Goal: Check status: Check status

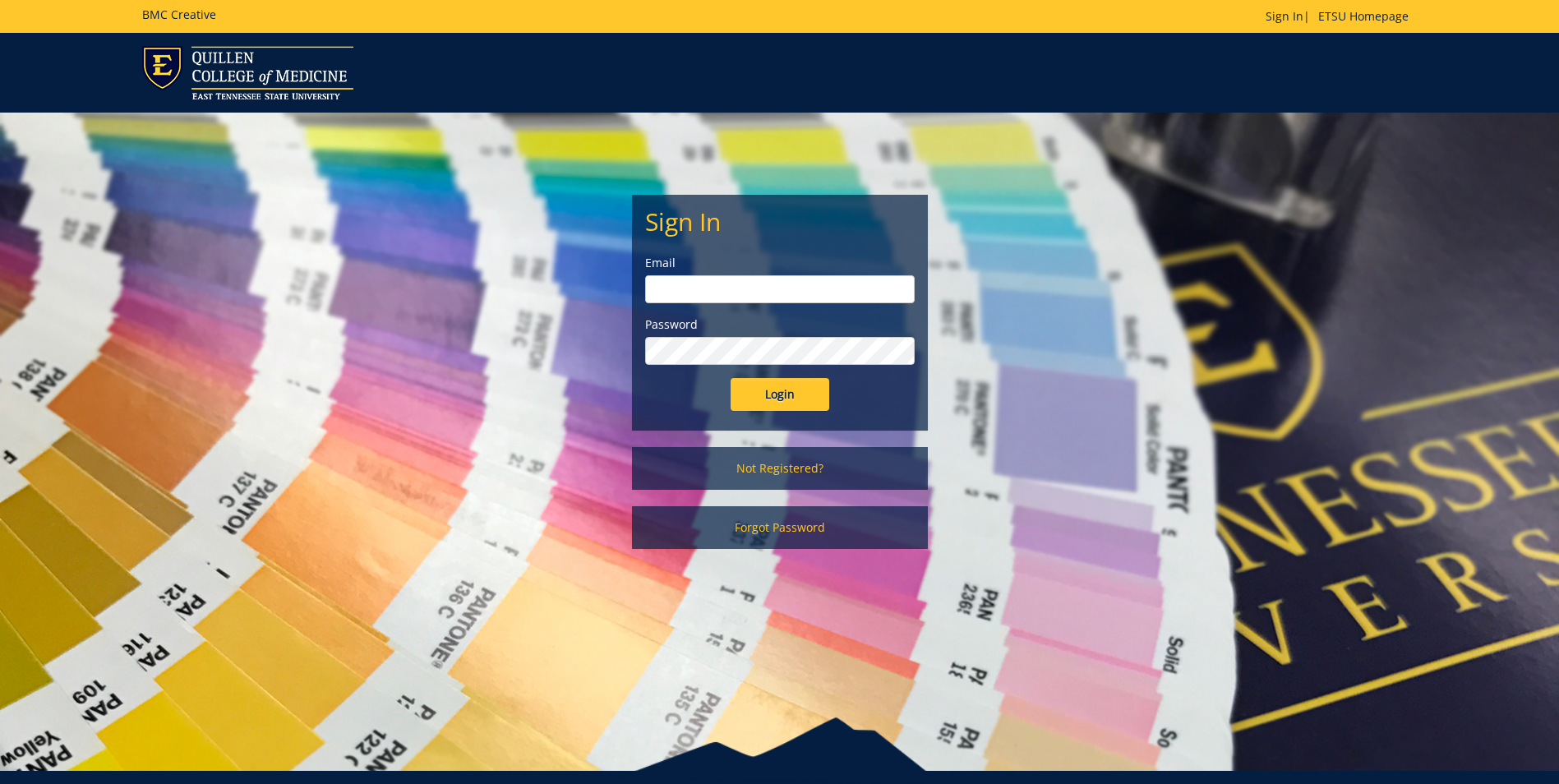
type input "[EMAIL_ADDRESS][DOMAIN_NAME]"
click at [793, 394] on input "Login" at bounding box center [780, 394] width 99 height 33
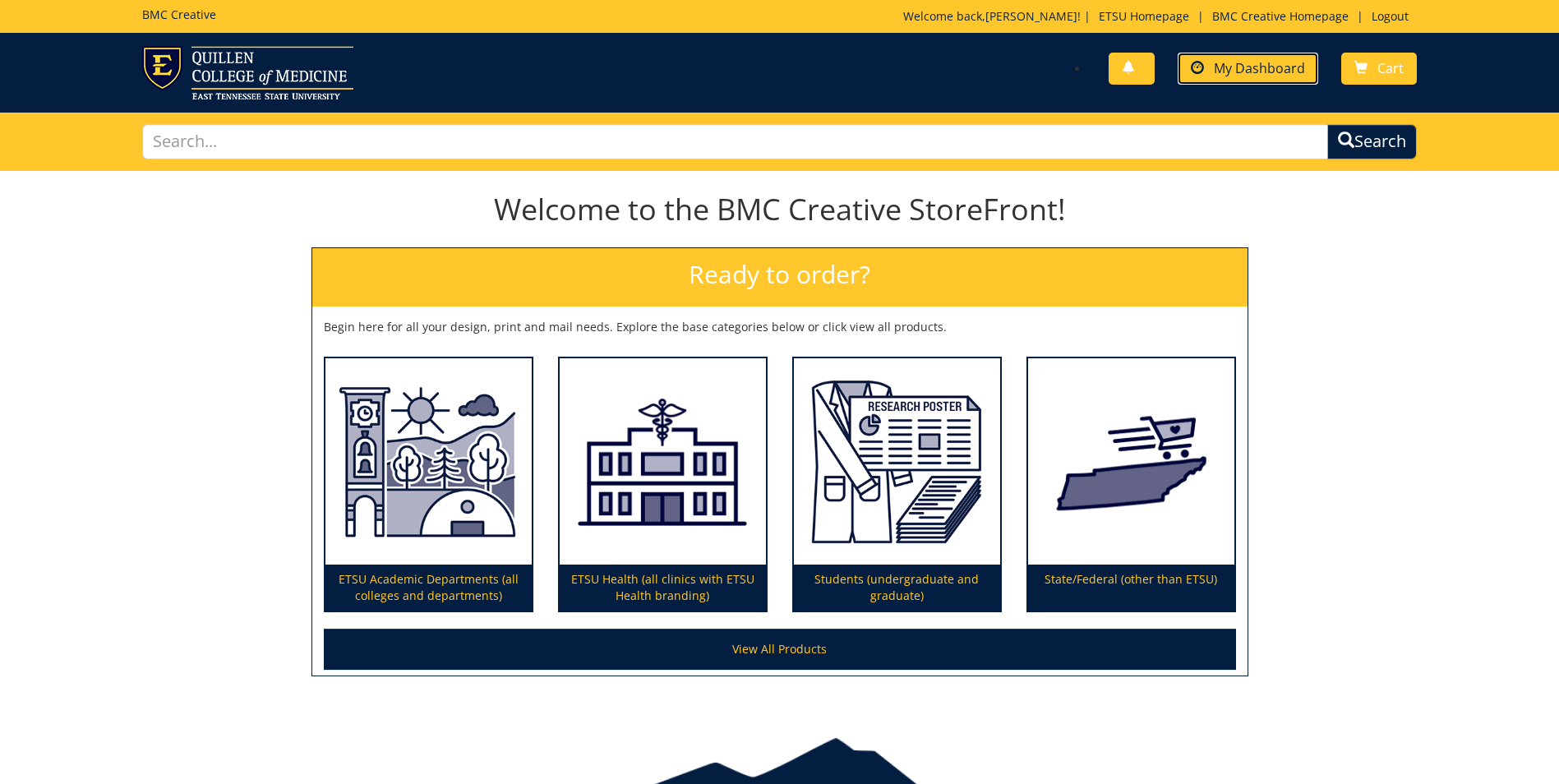
click at [1237, 72] on span "My Dashboard" at bounding box center [1259, 68] width 91 height 18
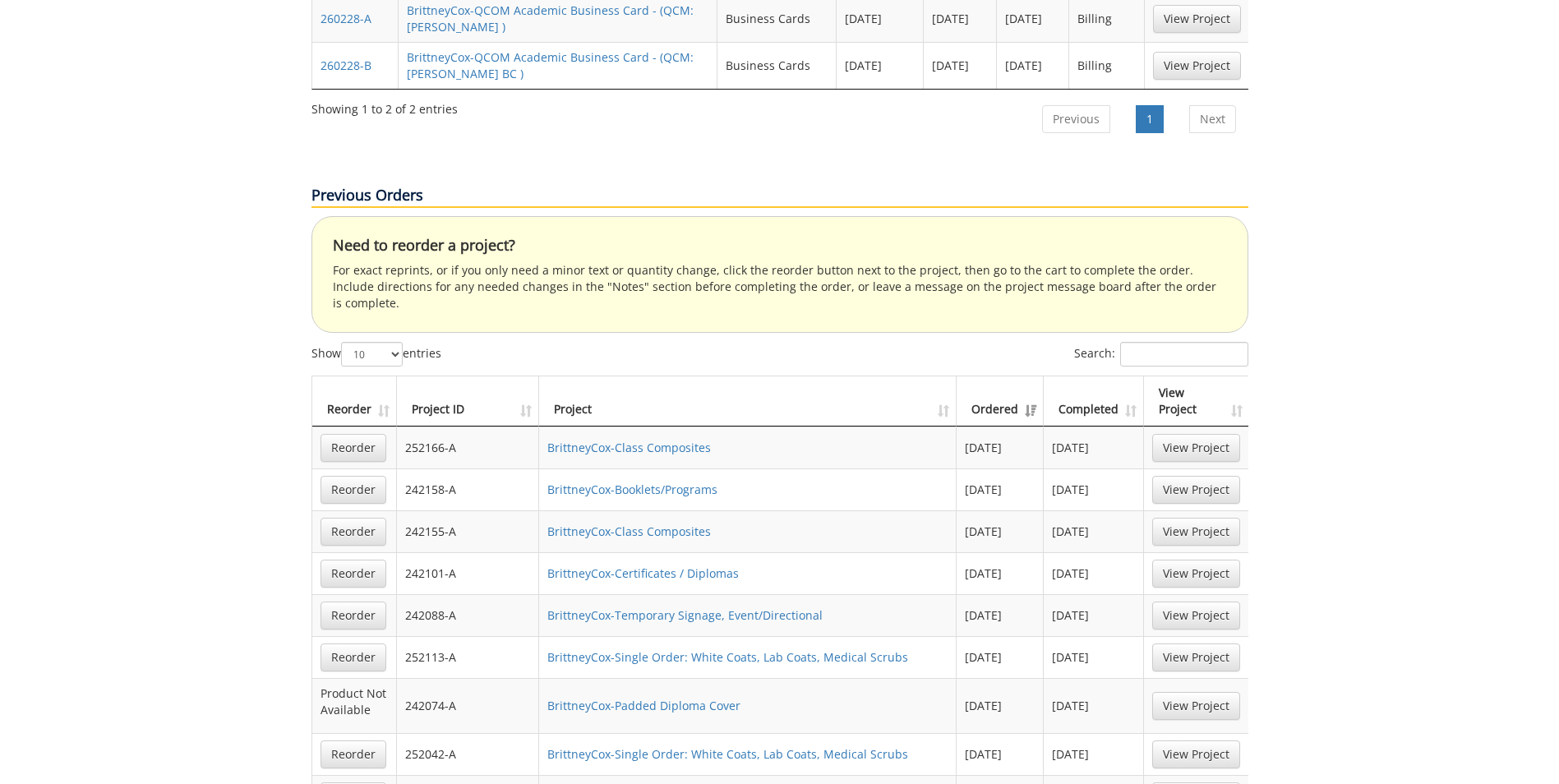
scroll to position [493, 0]
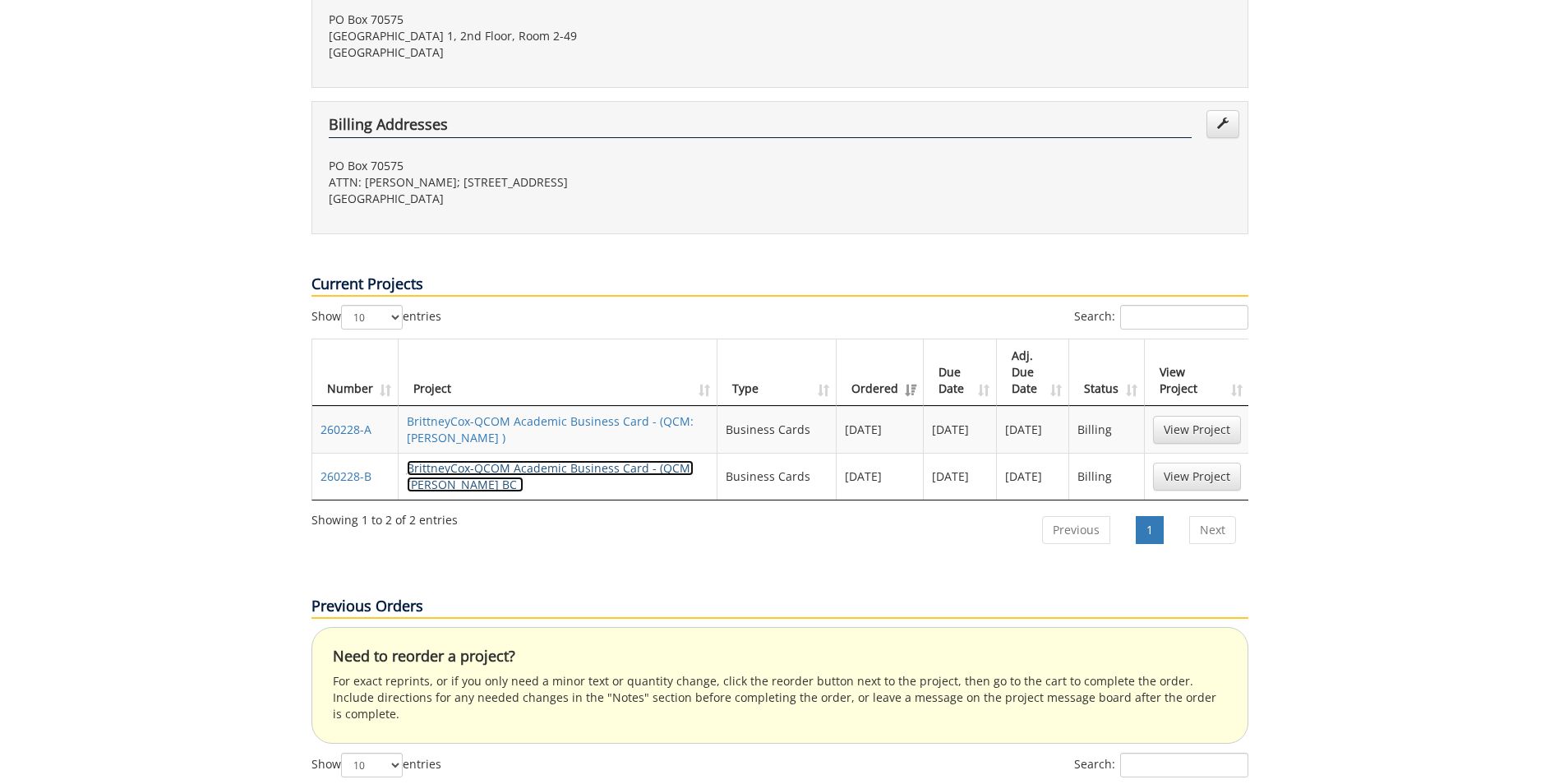
click at [457, 460] on link "BrittneyCox-QCOM Academic Business Card - (QCM:[PERSON_NAME] BC )" at bounding box center [550, 476] width 286 height 32
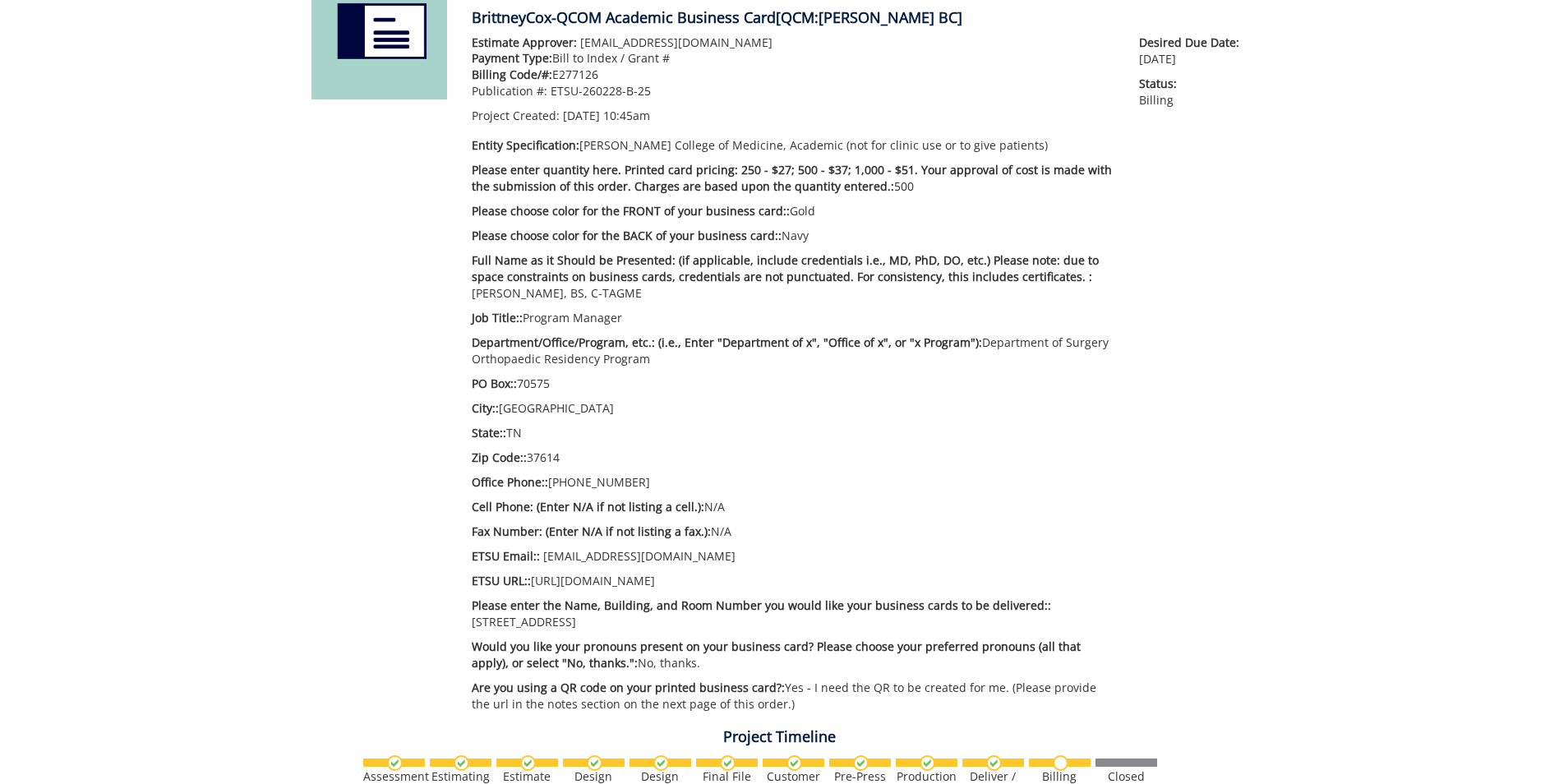
scroll to position [165, 0]
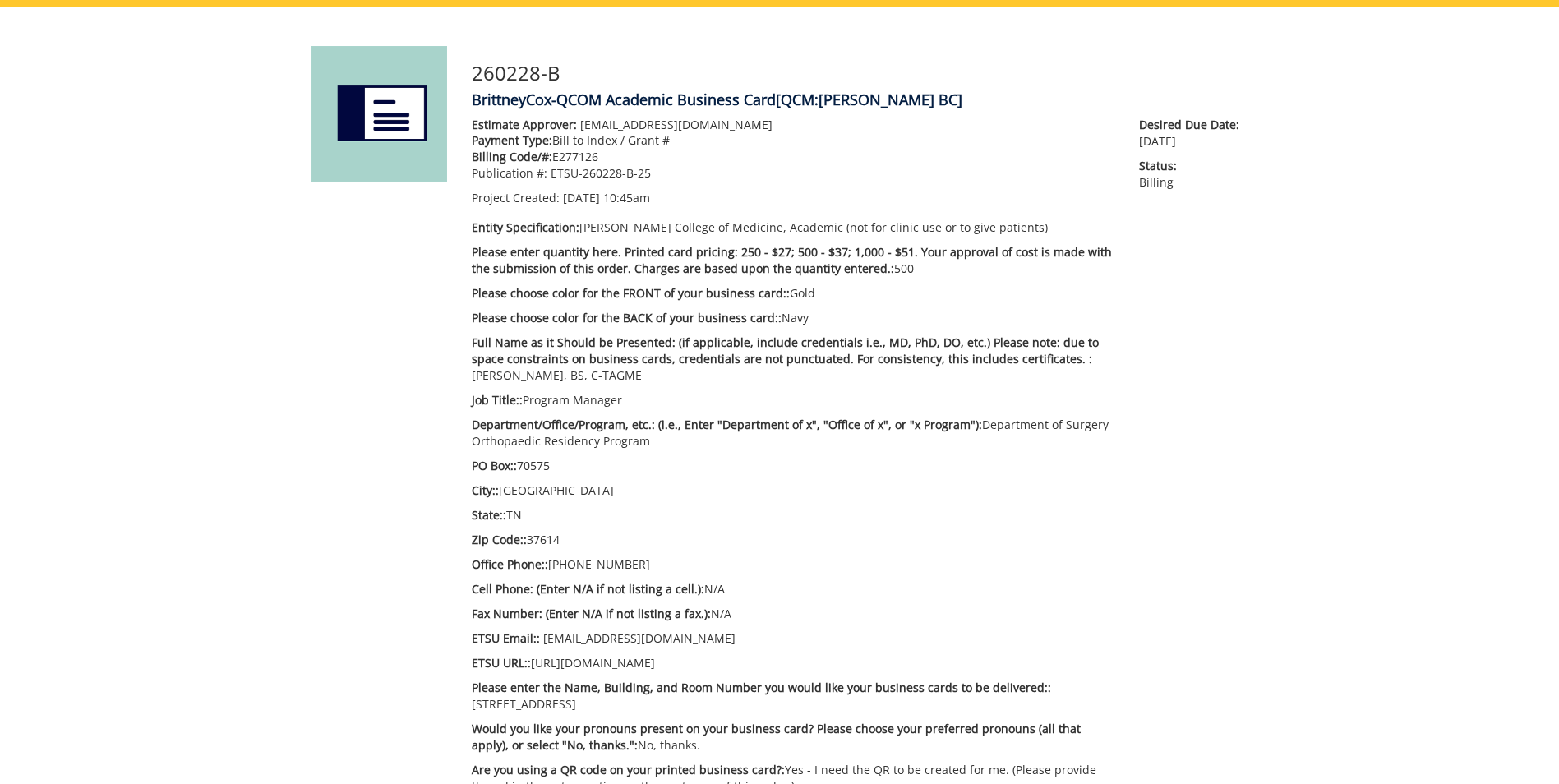
drag, startPoint x: 859, startPoint y: 267, endPoint x: 816, endPoint y: 239, distance: 51.3
click at [816, 239] on div "Estimate Approver: coxbn2@etsu.edu Payment Type: Bill to Index / Grant # Billin…" at bounding box center [793, 460] width 669 height 686
drag, startPoint x: 816, startPoint y: 239, endPoint x: 859, endPoint y: 270, distance: 53.0
click at [859, 270] on p "Please enter quantity here. Printed card pricing: 250 - $27; 500 - $37; 1,000 -…" at bounding box center [793, 260] width 644 height 33
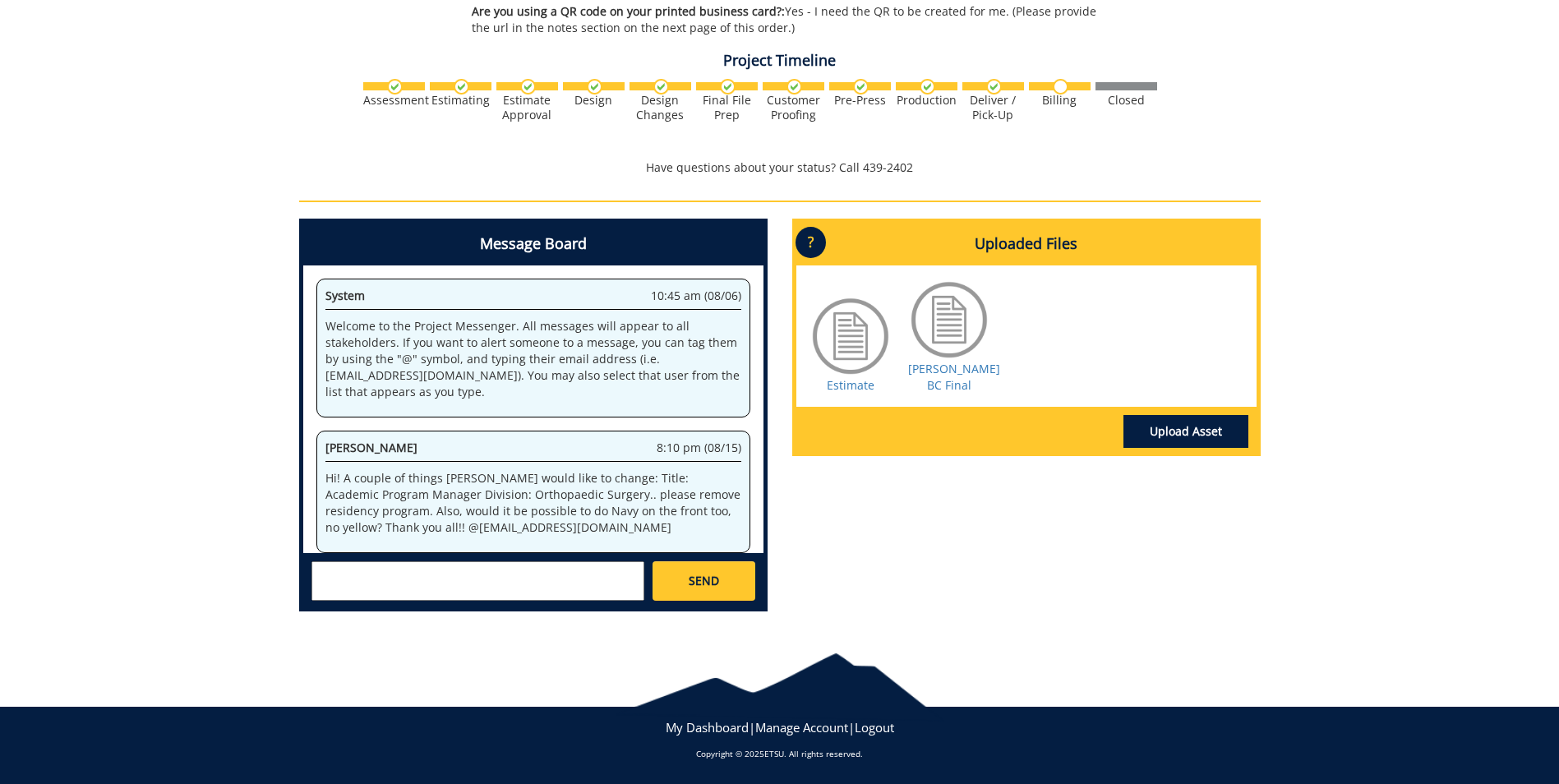
scroll to position [0, 0]
